Goal: Communication & Community: Answer question/provide support

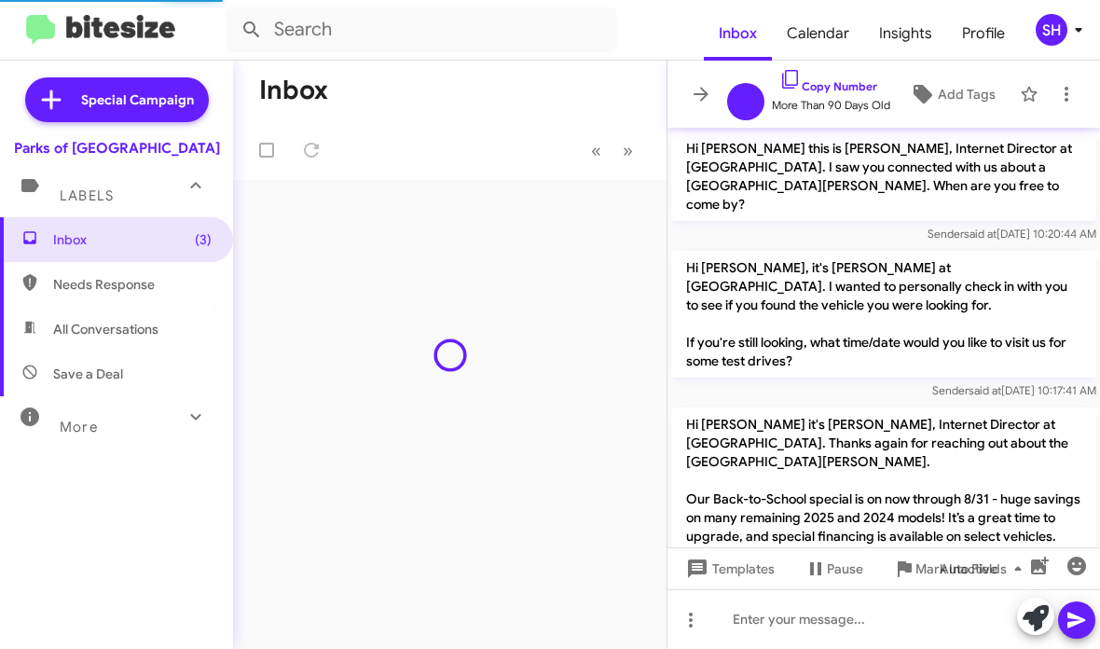
scroll to position [467, 0]
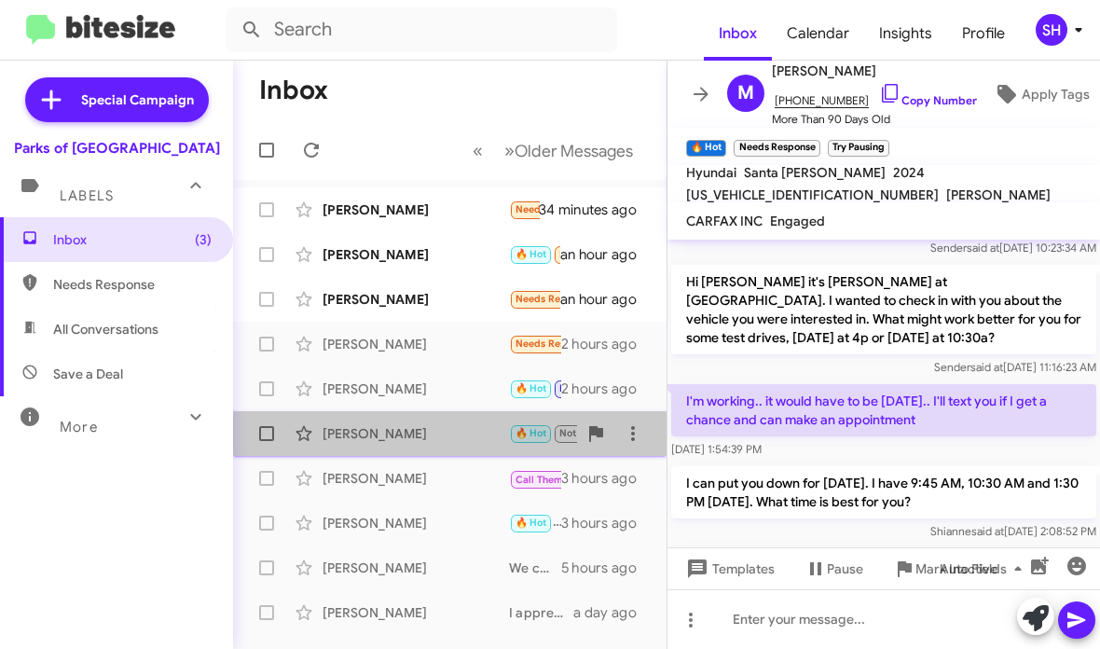
click at [451, 422] on div "[PERSON_NAME] 🔥 Hot Not-Interested Important Ok 2 hours ago" at bounding box center [450, 433] width 404 height 37
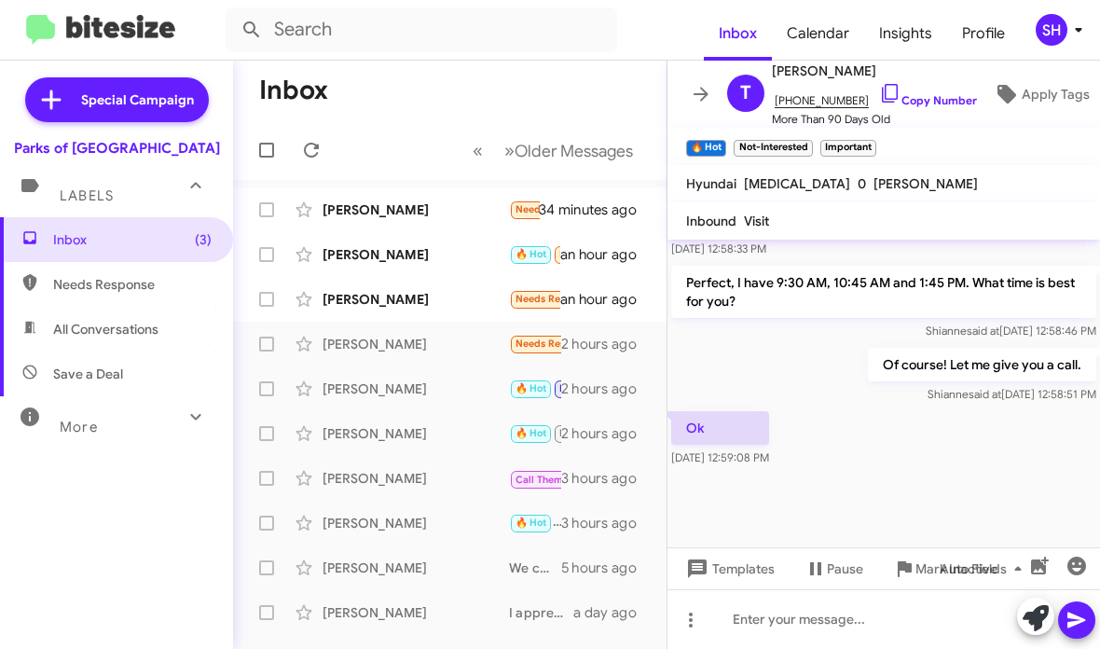
scroll to position [1250, 0]
click at [816, 630] on div at bounding box center [884, 619] width 433 height 60
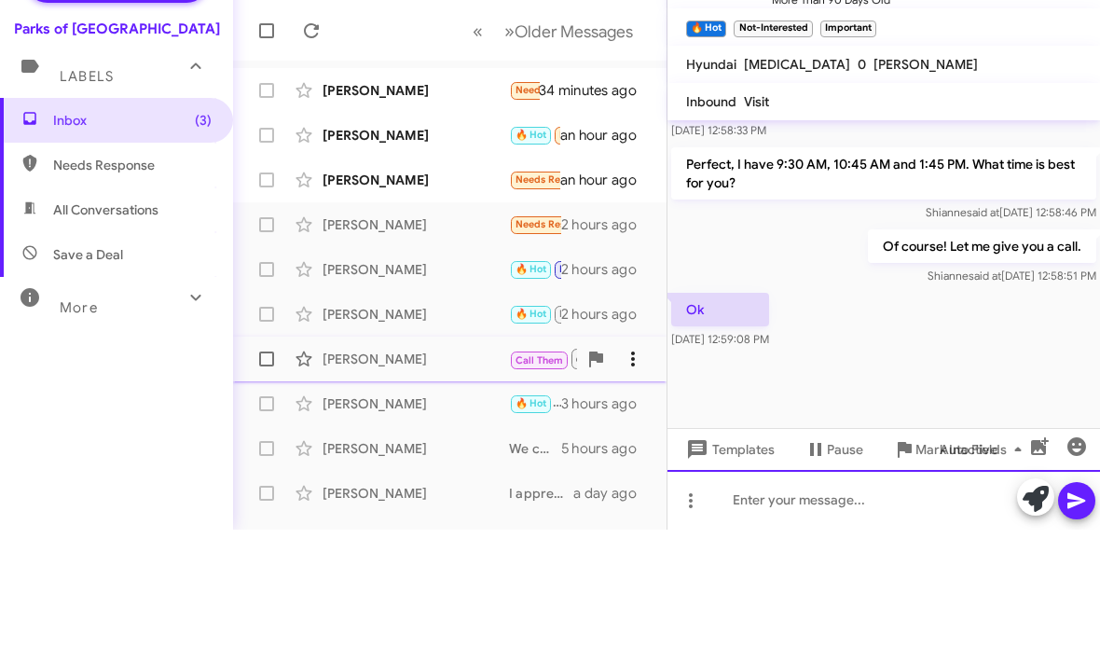
scroll to position [0, 0]
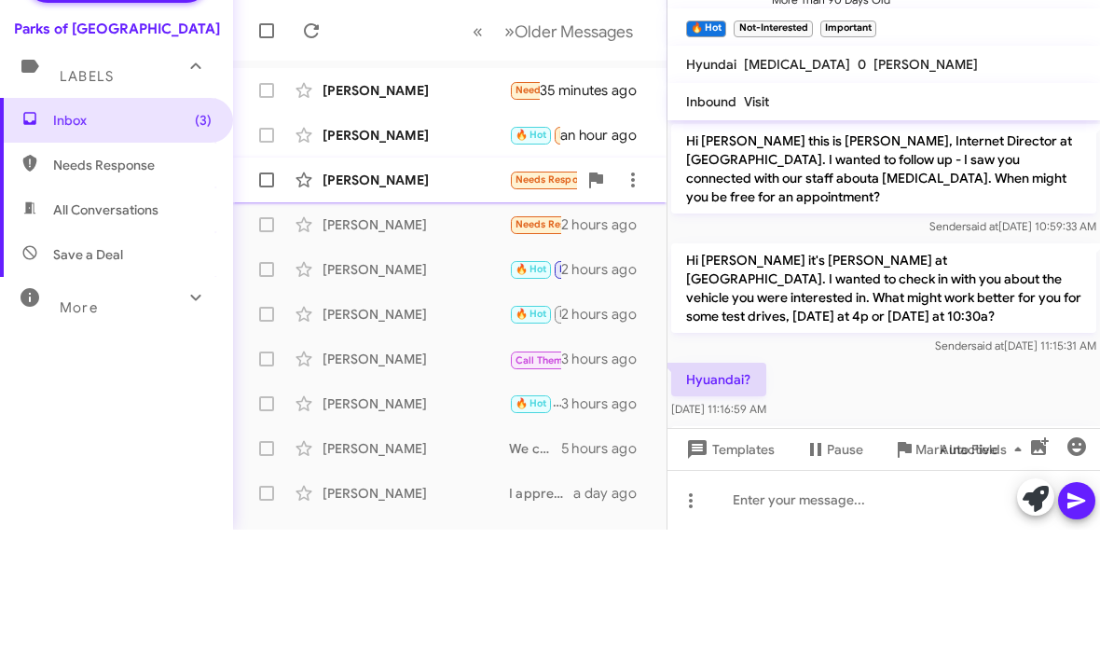
click at [454, 290] on div "[PERSON_NAME]" at bounding box center [416, 299] width 187 height 19
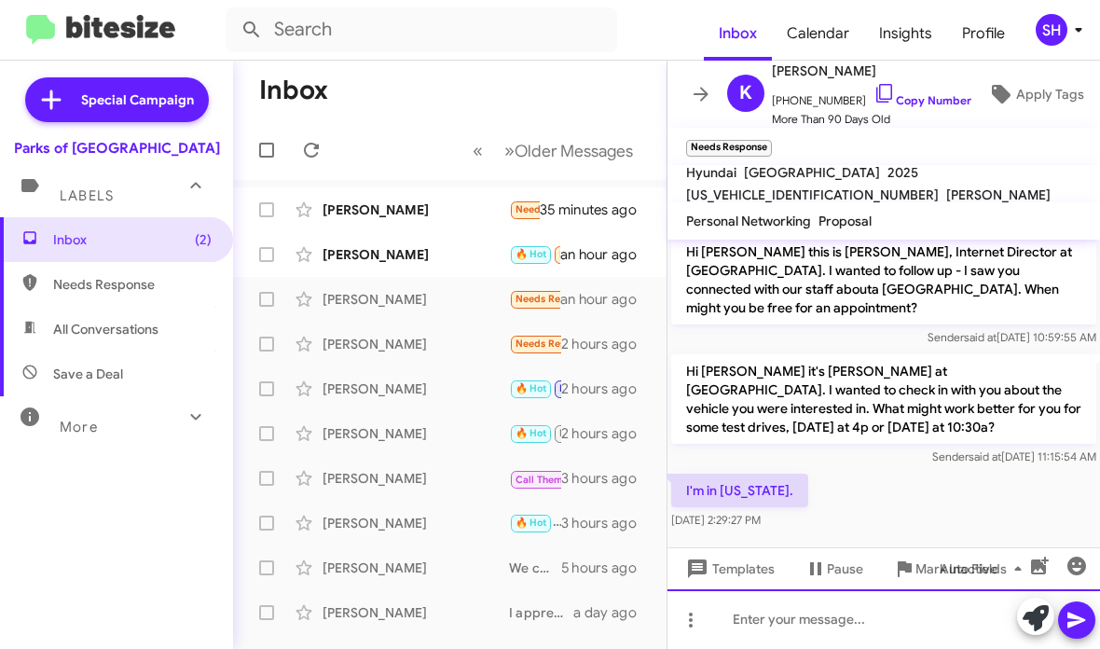
click at [781, 601] on div at bounding box center [884, 619] width 433 height 60
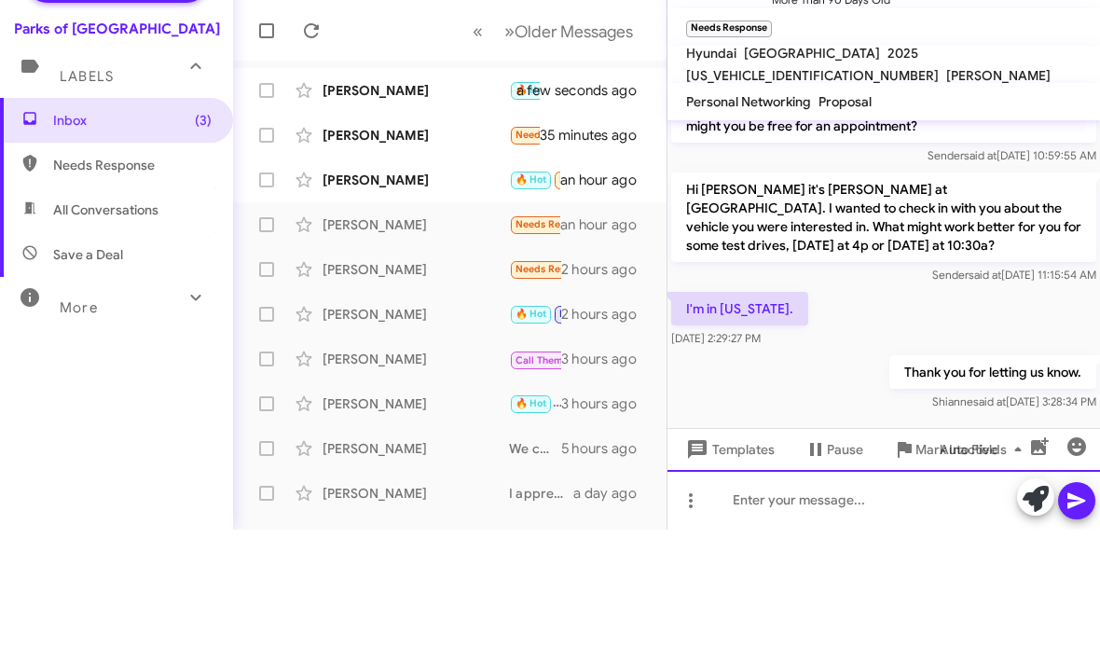
scroll to position [76, 0]
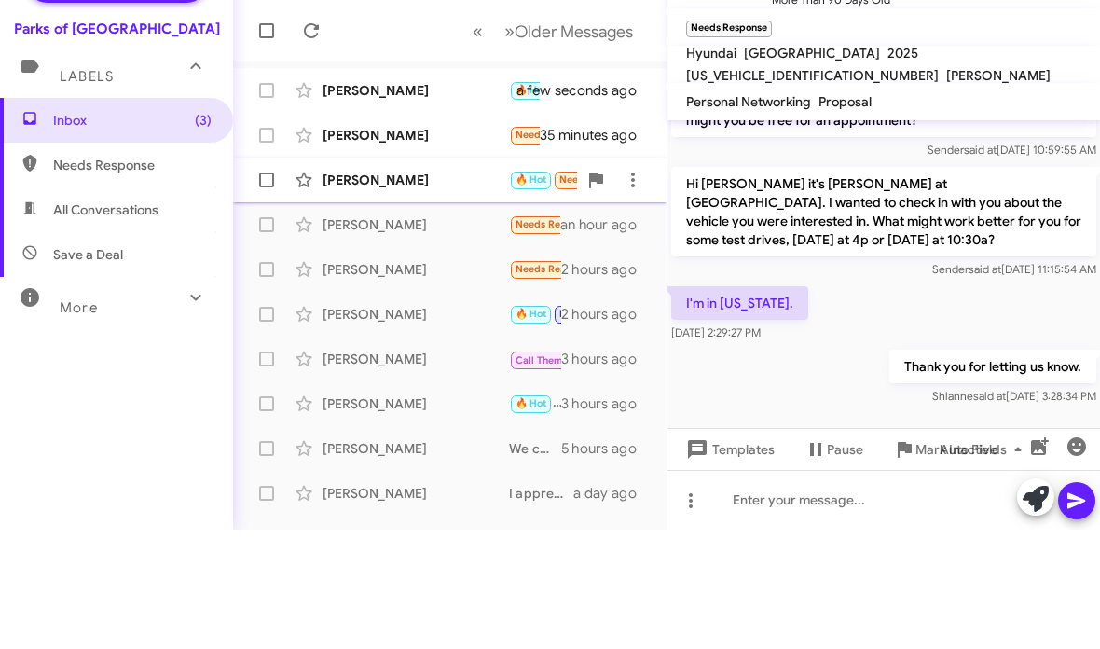
click at [380, 281] on div "[PERSON_NAME] 🔥 Hot Needs Response Try Pausing I'm not sure .. I'll have to let…" at bounding box center [450, 299] width 404 height 37
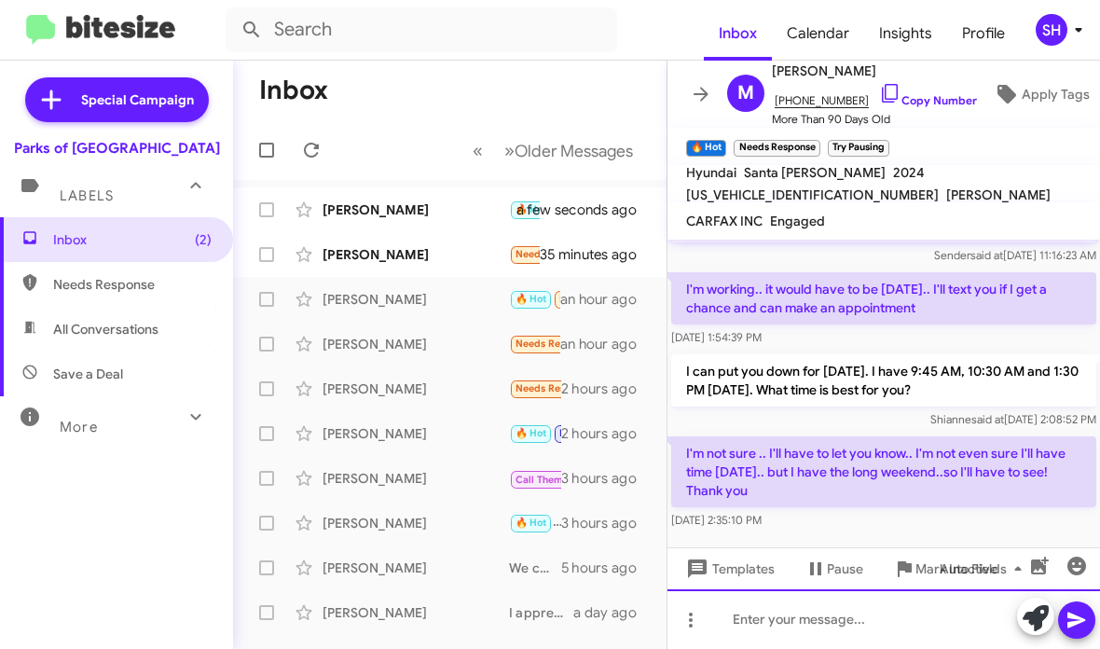
click at [829, 629] on div at bounding box center [884, 619] width 433 height 60
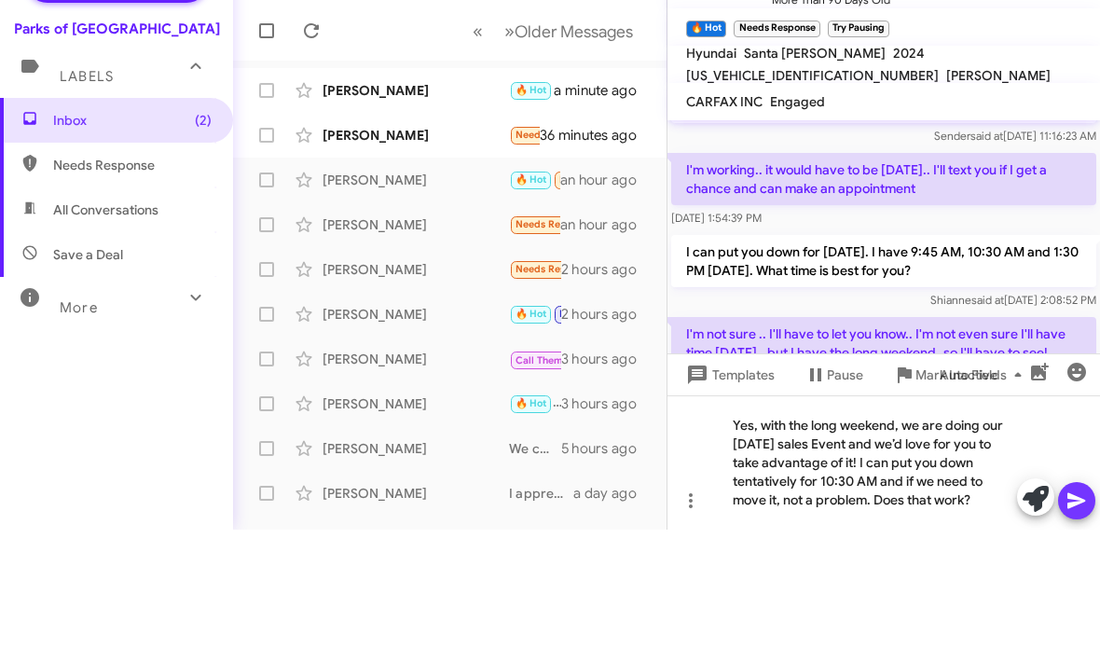
click at [1086, 609] on icon at bounding box center [1077, 620] width 22 height 22
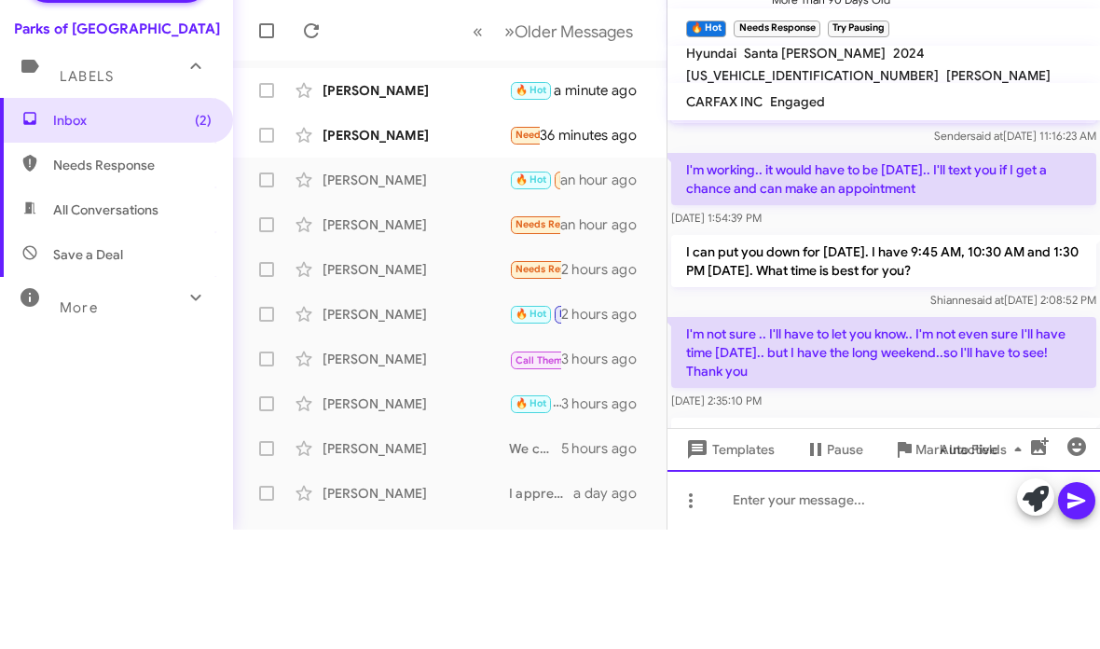
scroll to position [0, 0]
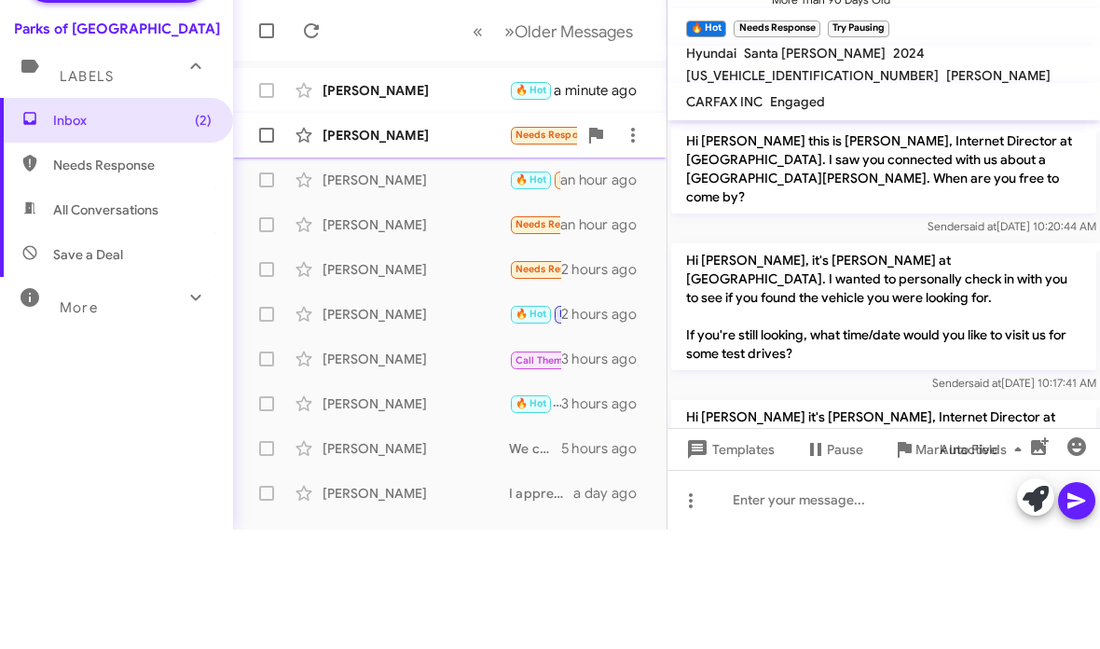
click at [450, 236] on div "[PERSON_NAME] Needs Response I did but she didn't have any auto credit and not …" at bounding box center [450, 254] width 404 height 37
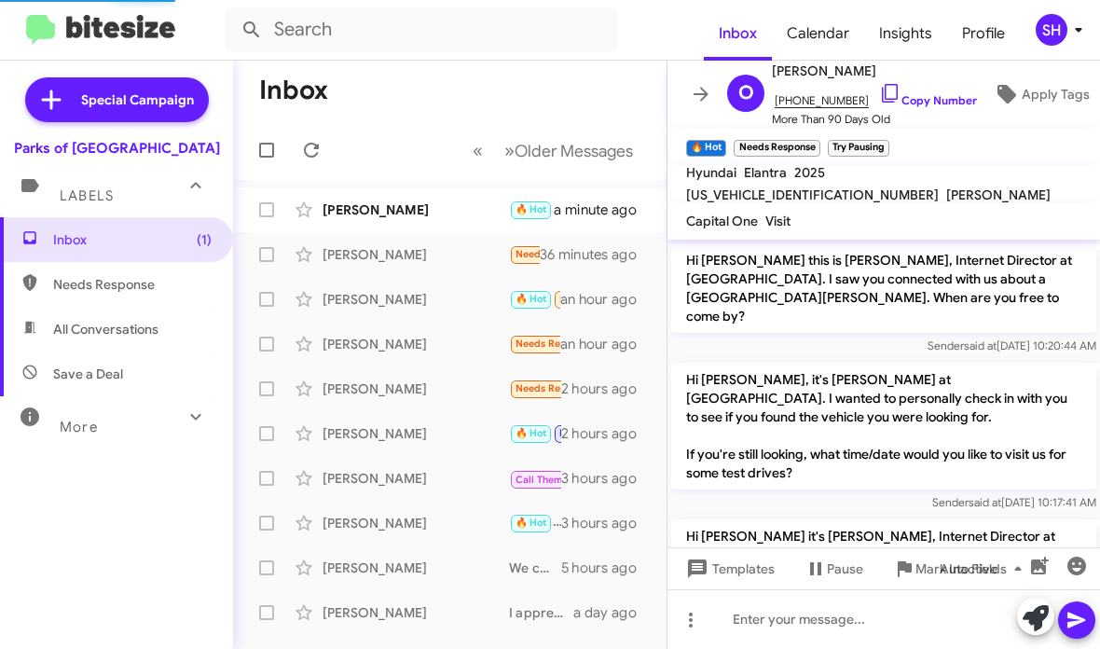
scroll to position [641, 0]
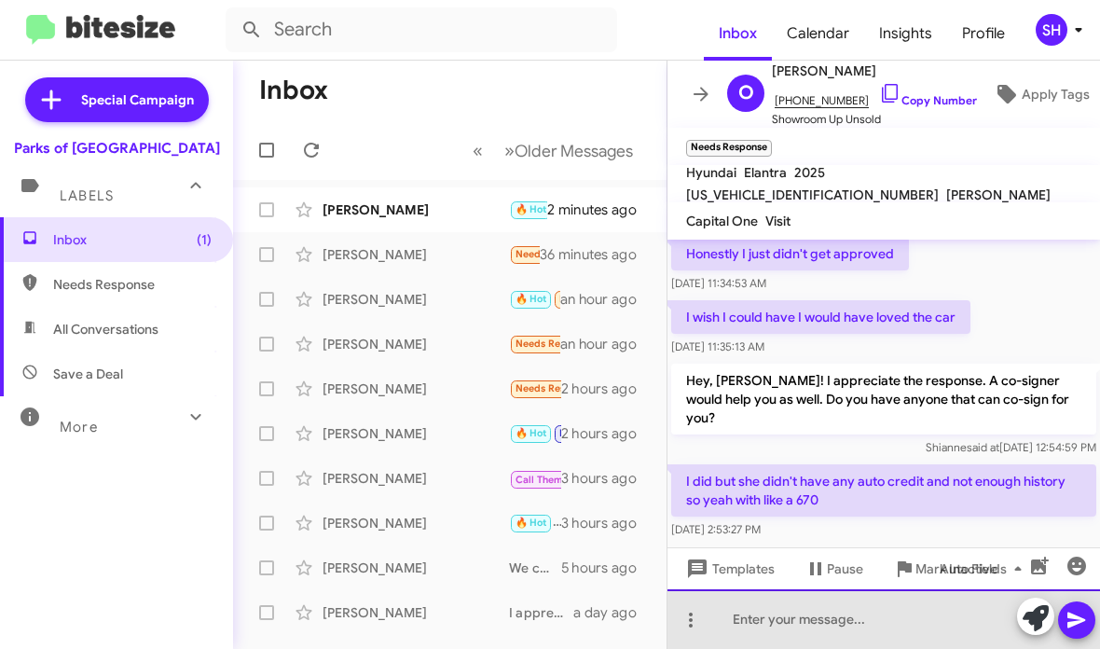
click at [904, 620] on div at bounding box center [884, 619] width 433 height 60
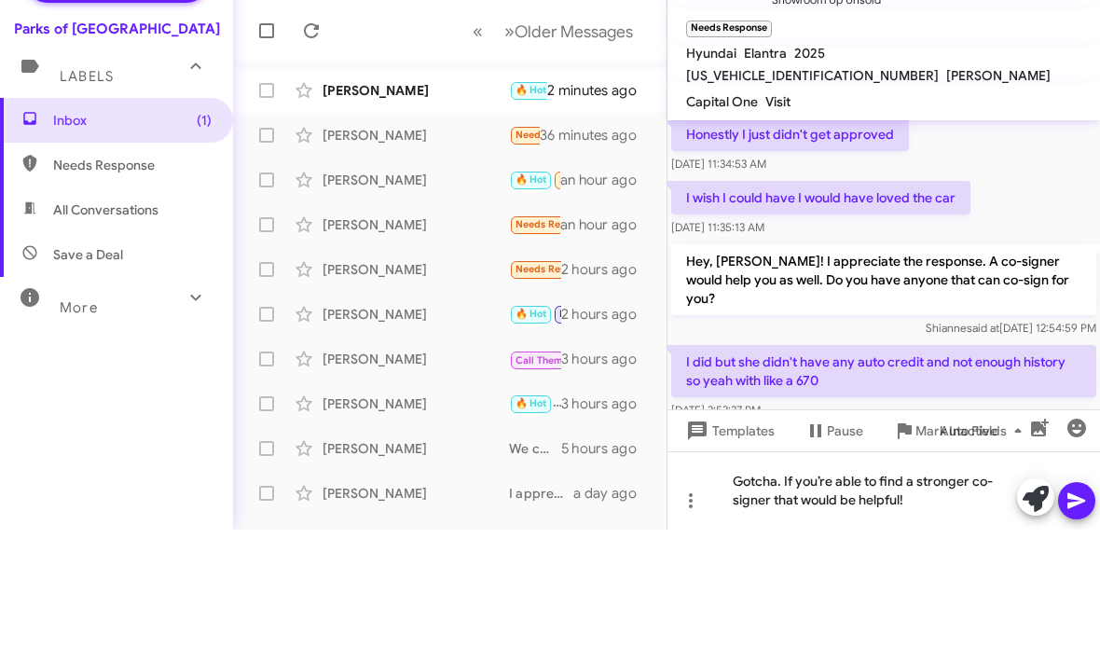
click at [1072, 613] on icon at bounding box center [1077, 621] width 18 height 16
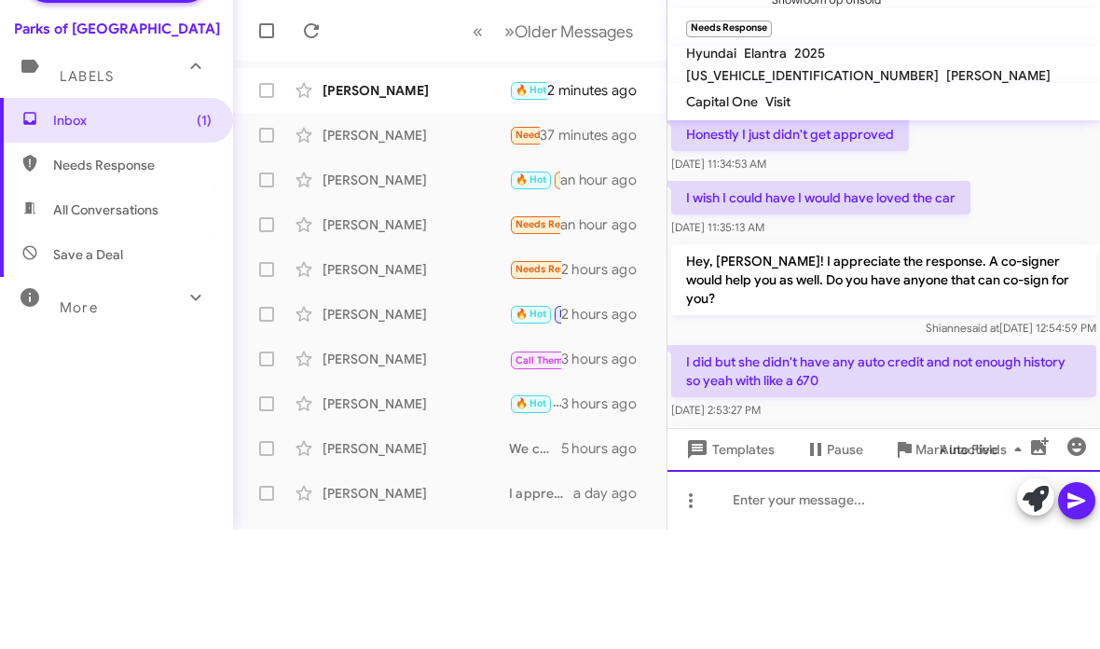
scroll to position [0, 0]
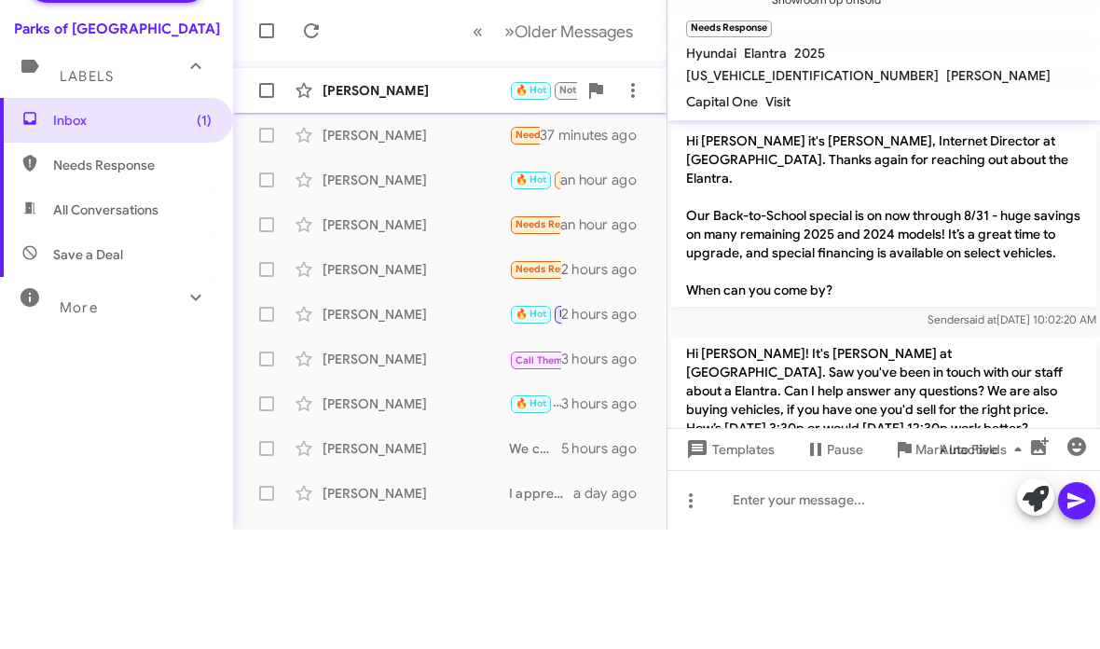
click at [330, 200] on div "[PERSON_NAME]" at bounding box center [416, 209] width 187 height 19
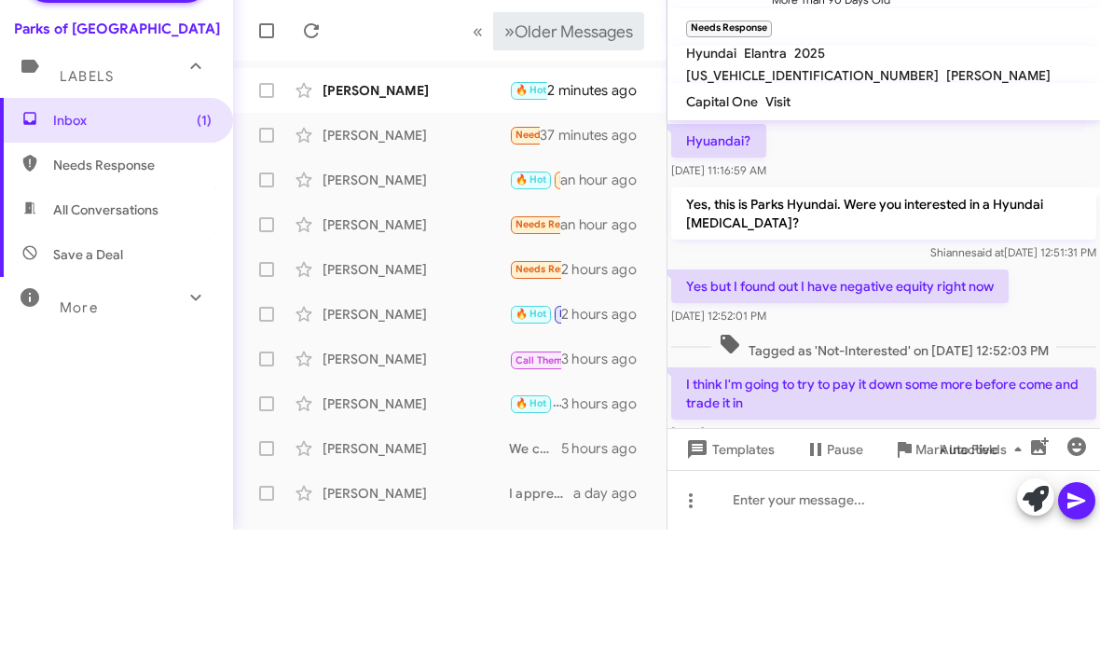
scroll to position [1156, 0]
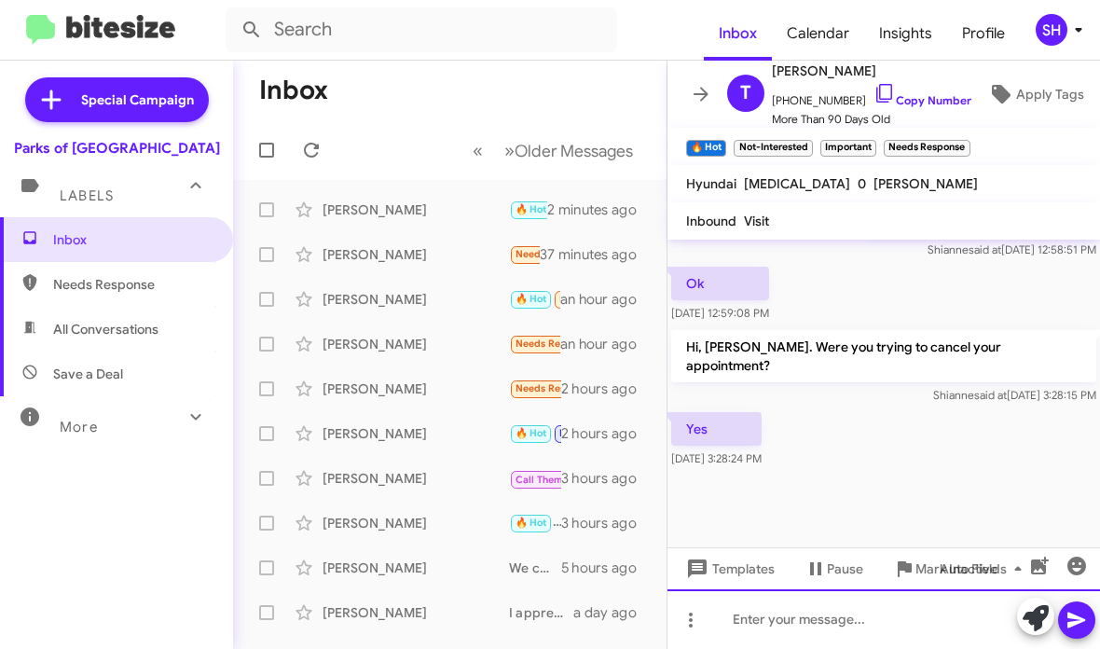
click at [919, 643] on div at bounding box center [884, 619] width 433 height 60
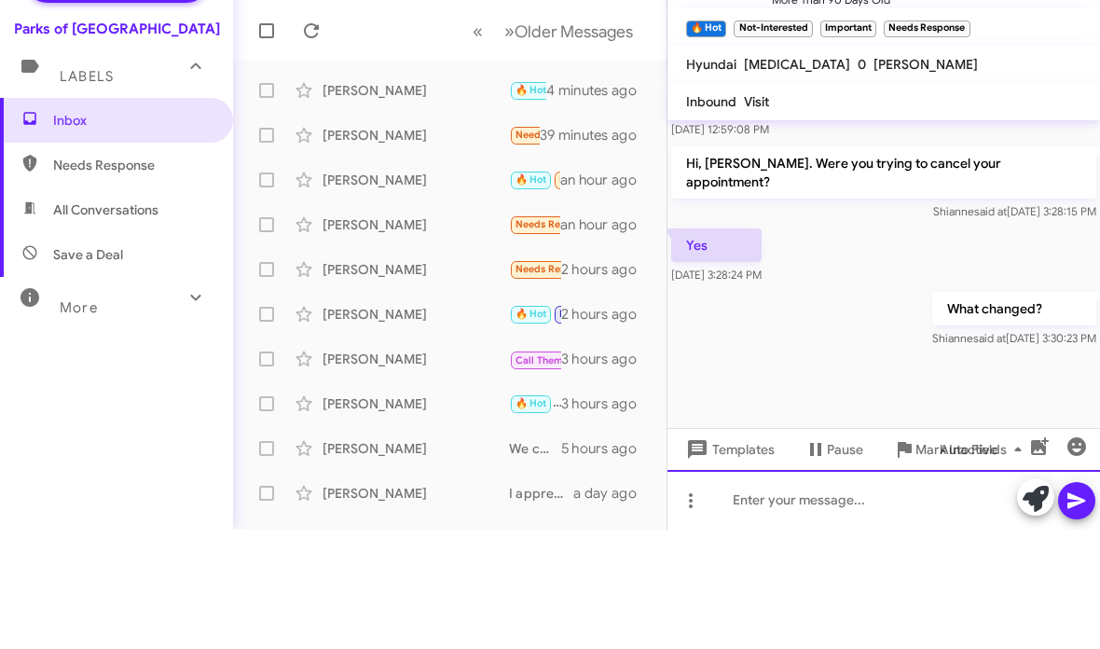
scroll to position [1522, 0]
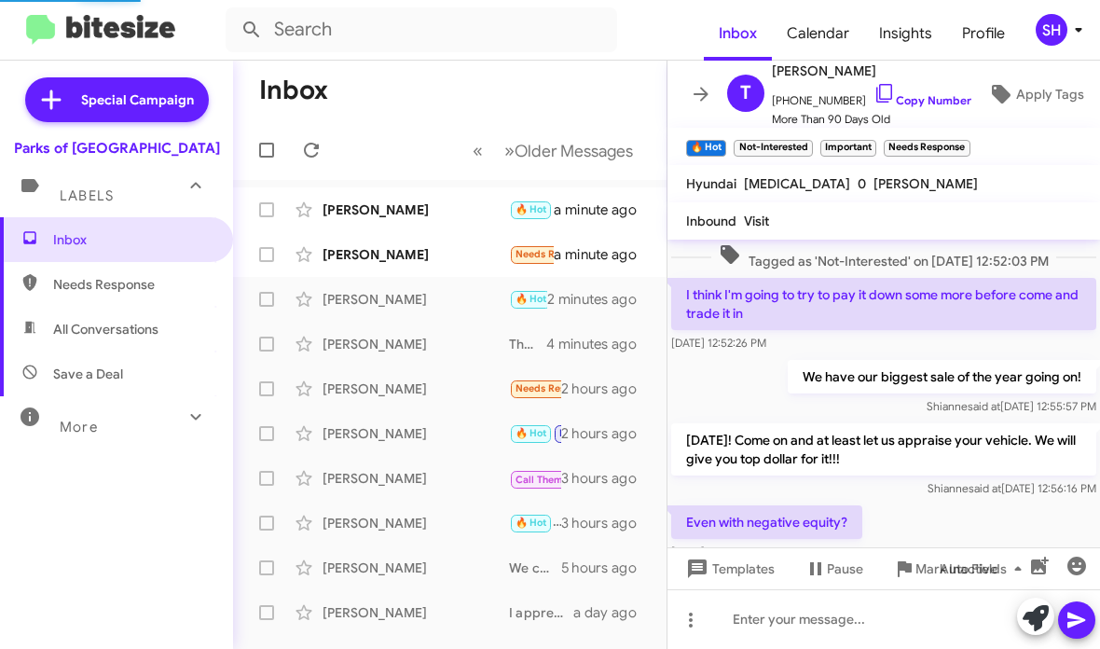
scroll to position [1119, 0]
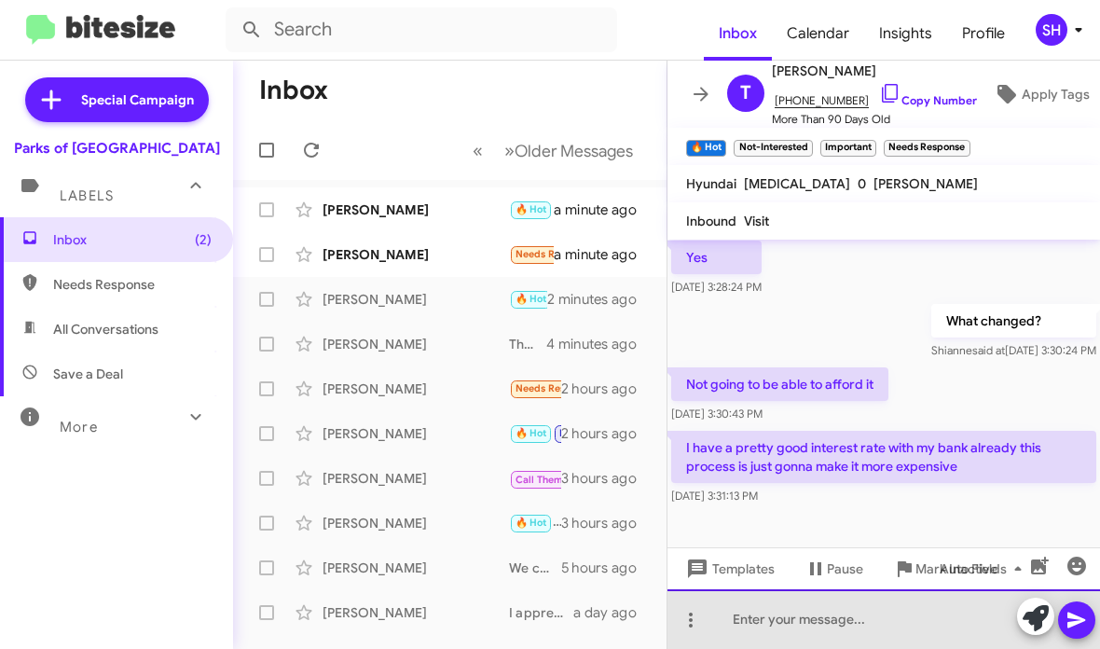
click at [867, 629] on div at bounding box center [884, 619] width 433 height 60
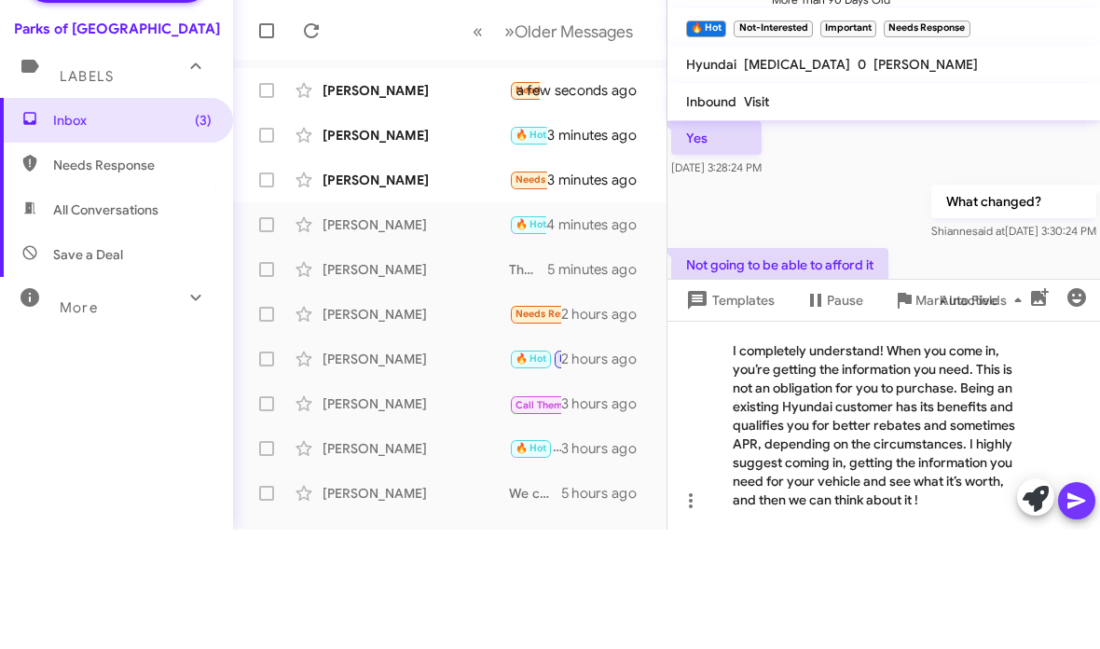
click at [1083, 601] on span at bounding box center [1077, 619] width 22 height 37
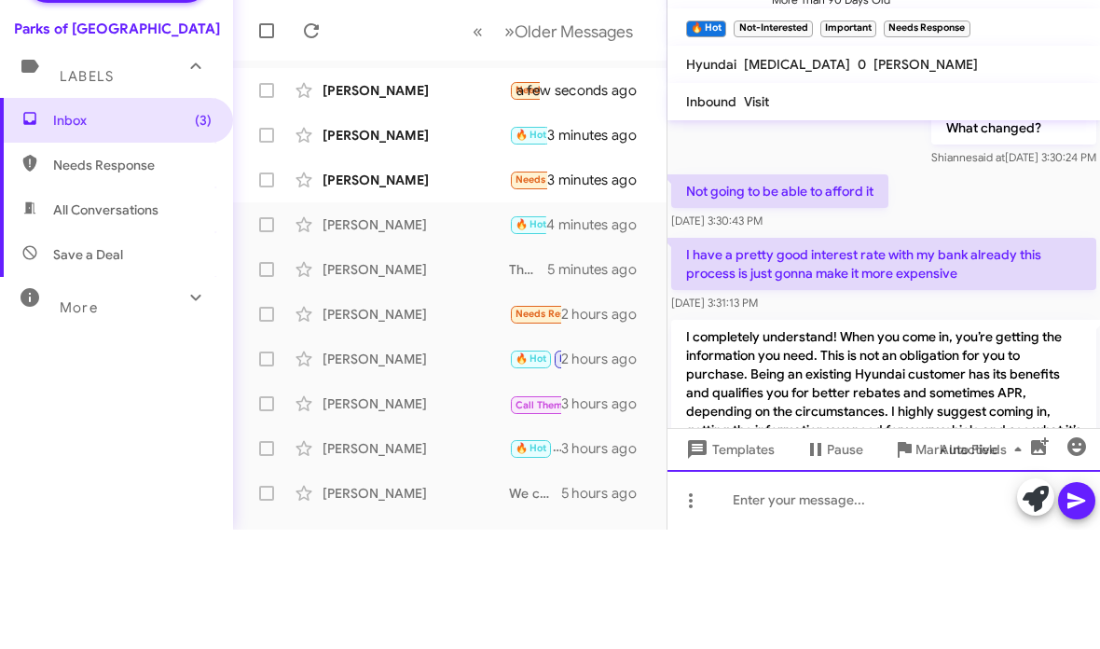
scroll to position [1709, 0]
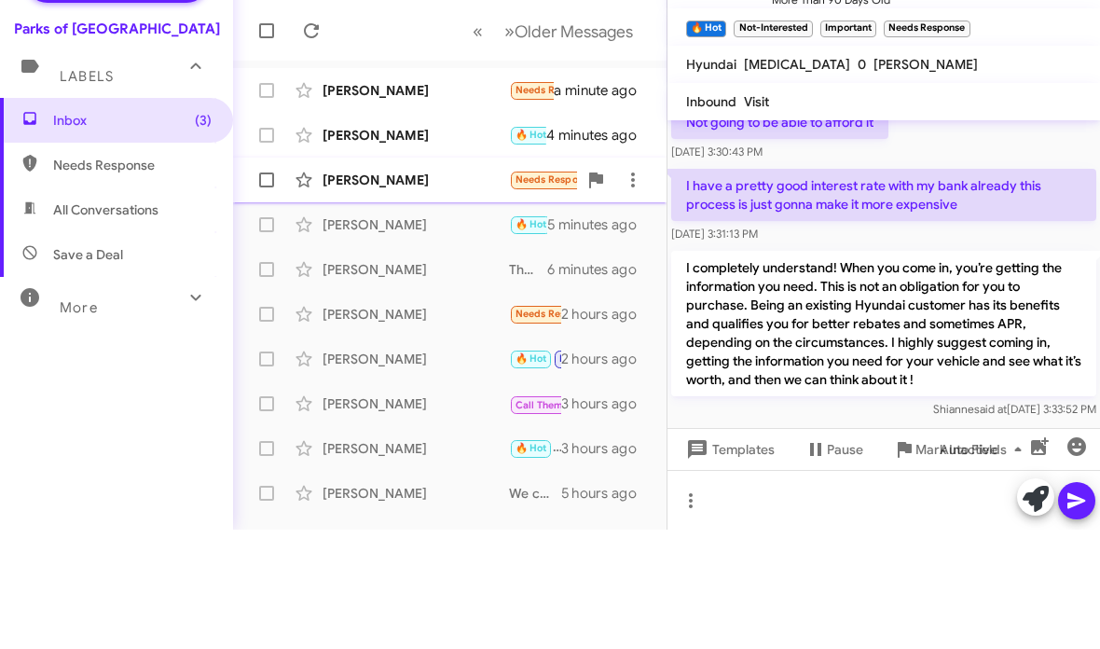
click at [442, 290] on div "[PERSON_NAME]" at bounding box center [416, 299] width 187 height 19
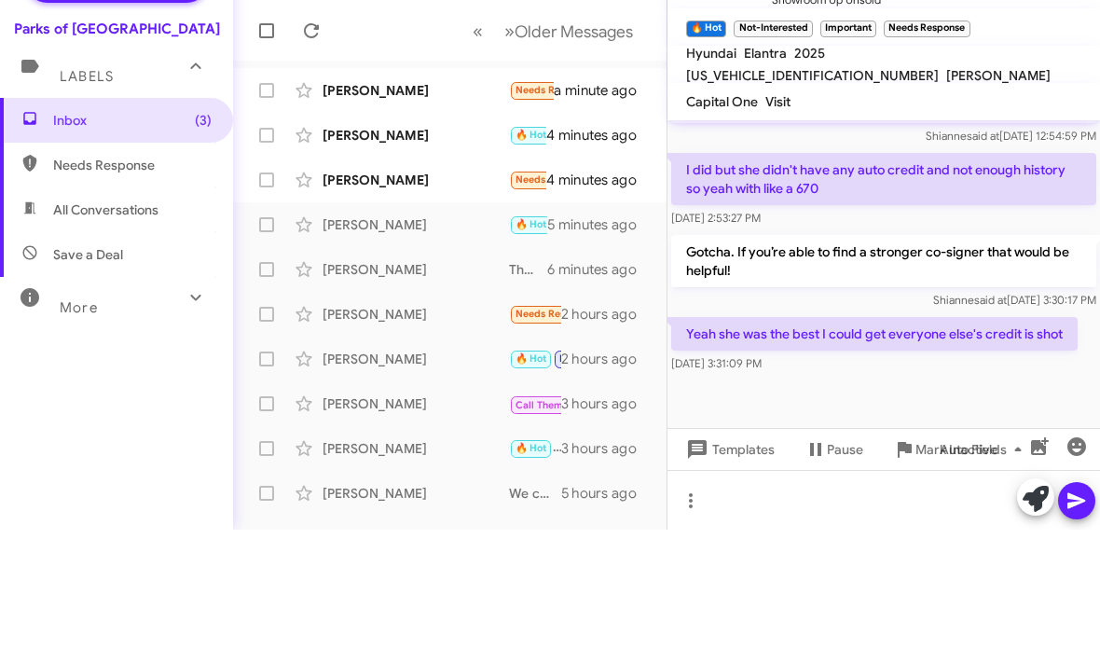
scroll to position [795, 0]
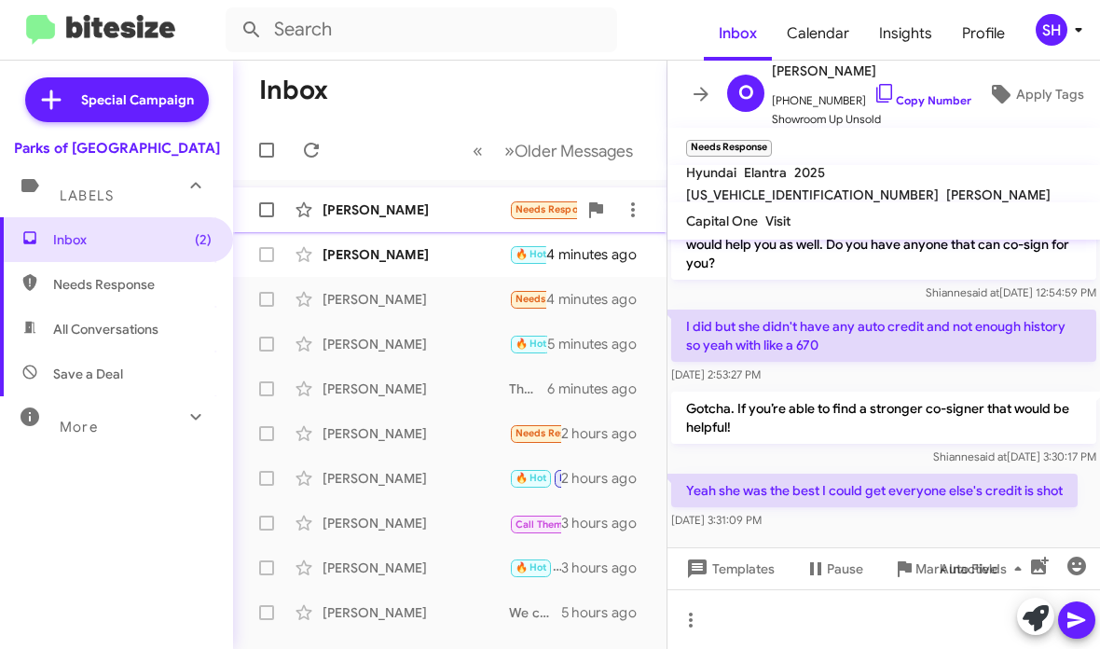
click at [434, 200] on div "Sandra Bowen Needs Response Yes it was. Thank you. a minute ago" at bounding box center [450, 209] width 404 height 37
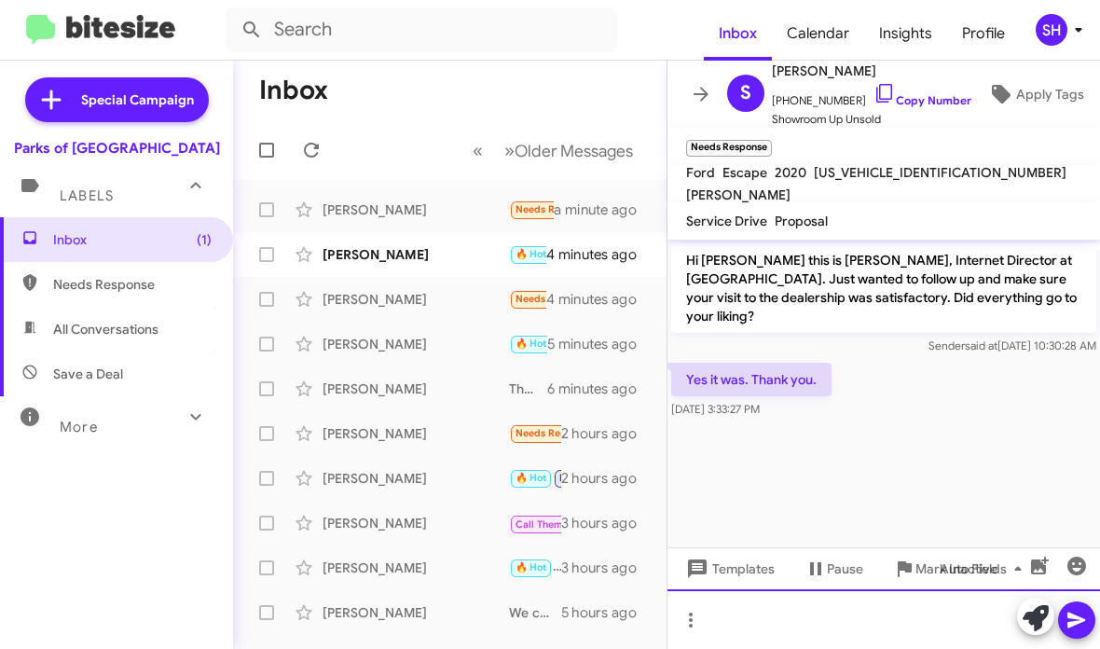
click at [750, 618] on div at bounding box center [884, 619] width 433 height 60
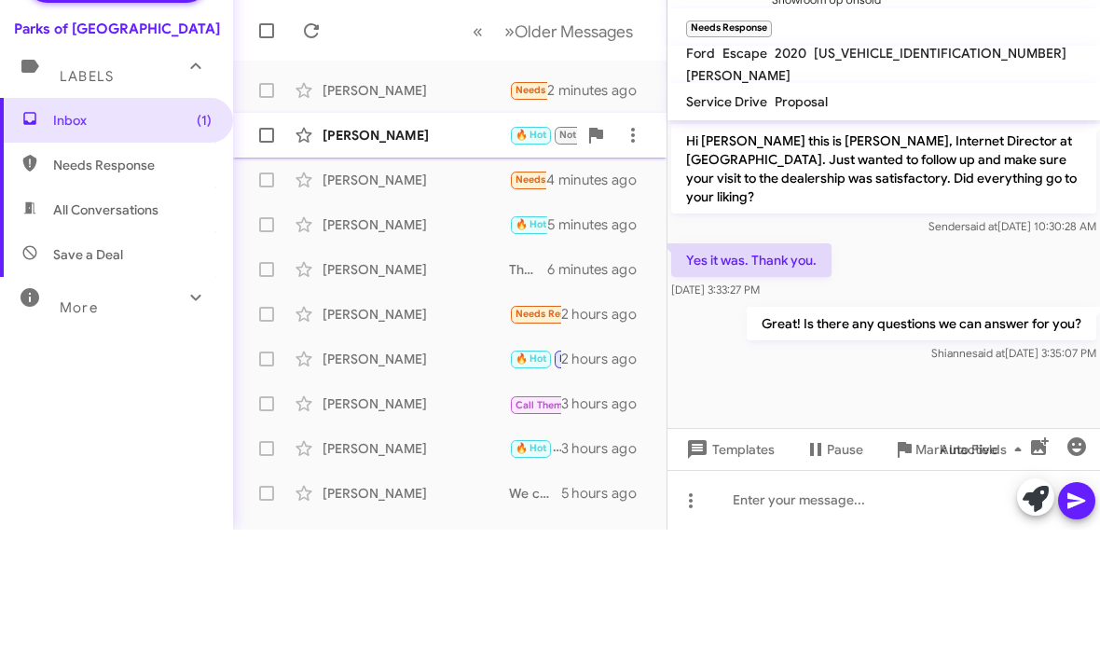
click at [483, 245] on div "[PERSON_NAME]" at bounding box center [416, 254] width 187 height 19
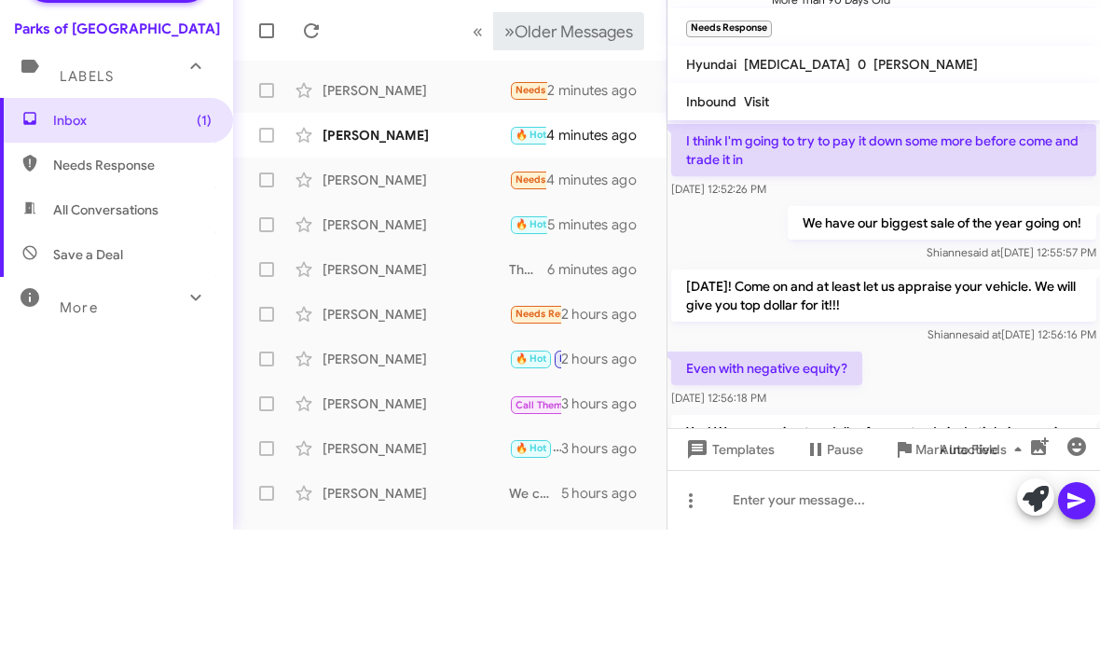
scroll to position [1296, 0]
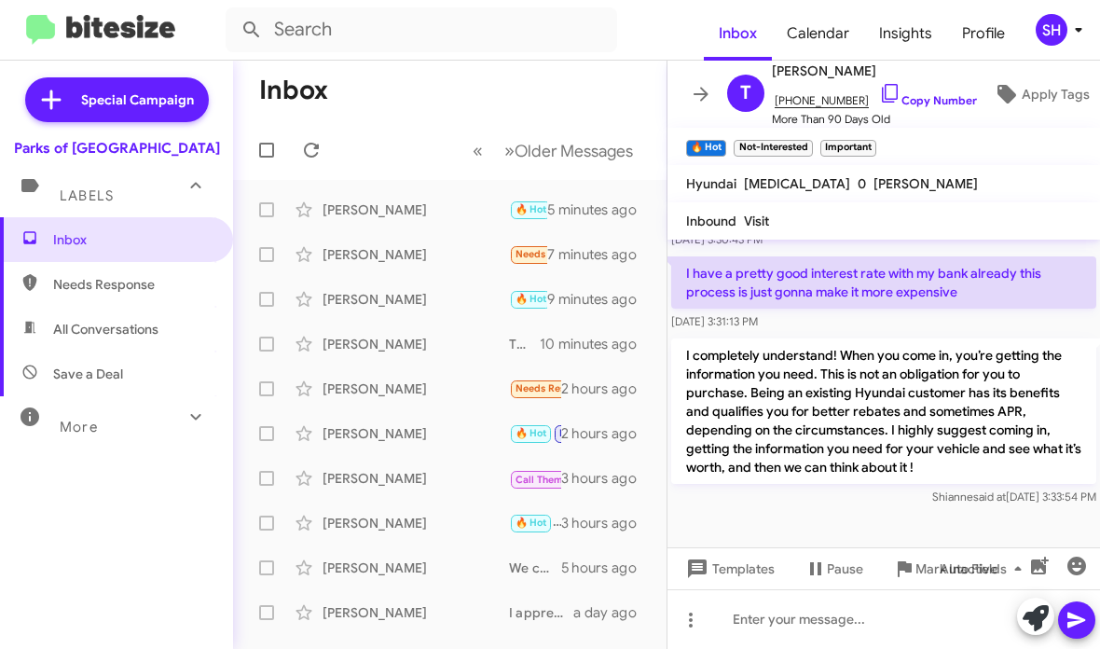
scroll to position [1192, 0]
